Goal: Transaction & Acquisition: Subscribe to service/newsletter

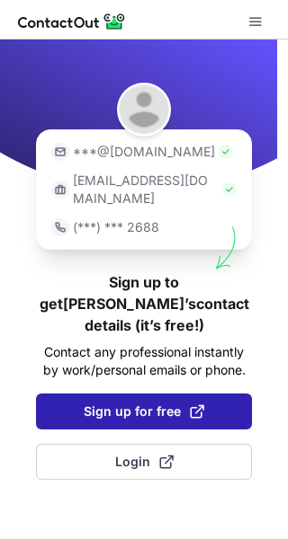
click at [124, 403] on span "Sign up for free" at bounding box center [144, 412] width 120 height 18
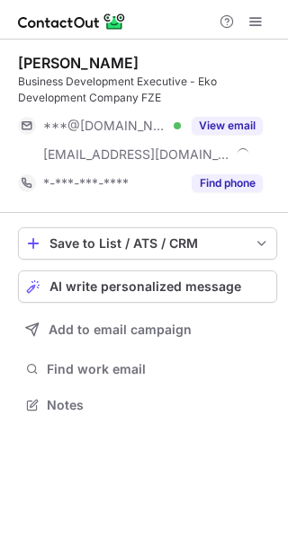
scroll to position [393, 288]
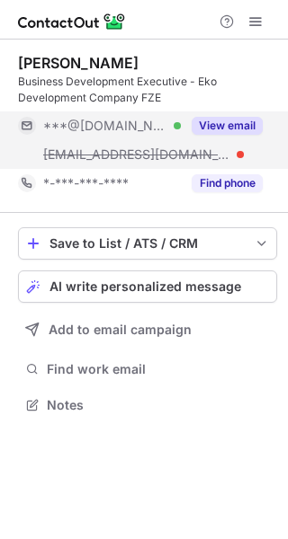
click at [226, 128] on button "View email" at bounding box center [226, 126] width 71 height 18
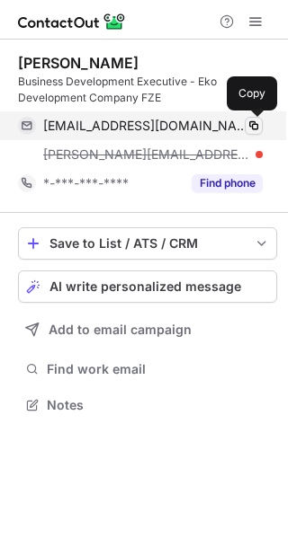
click at [257, 128] on span at bounding box center [253, 126] width 14 height 14
